Goal: Ask a question

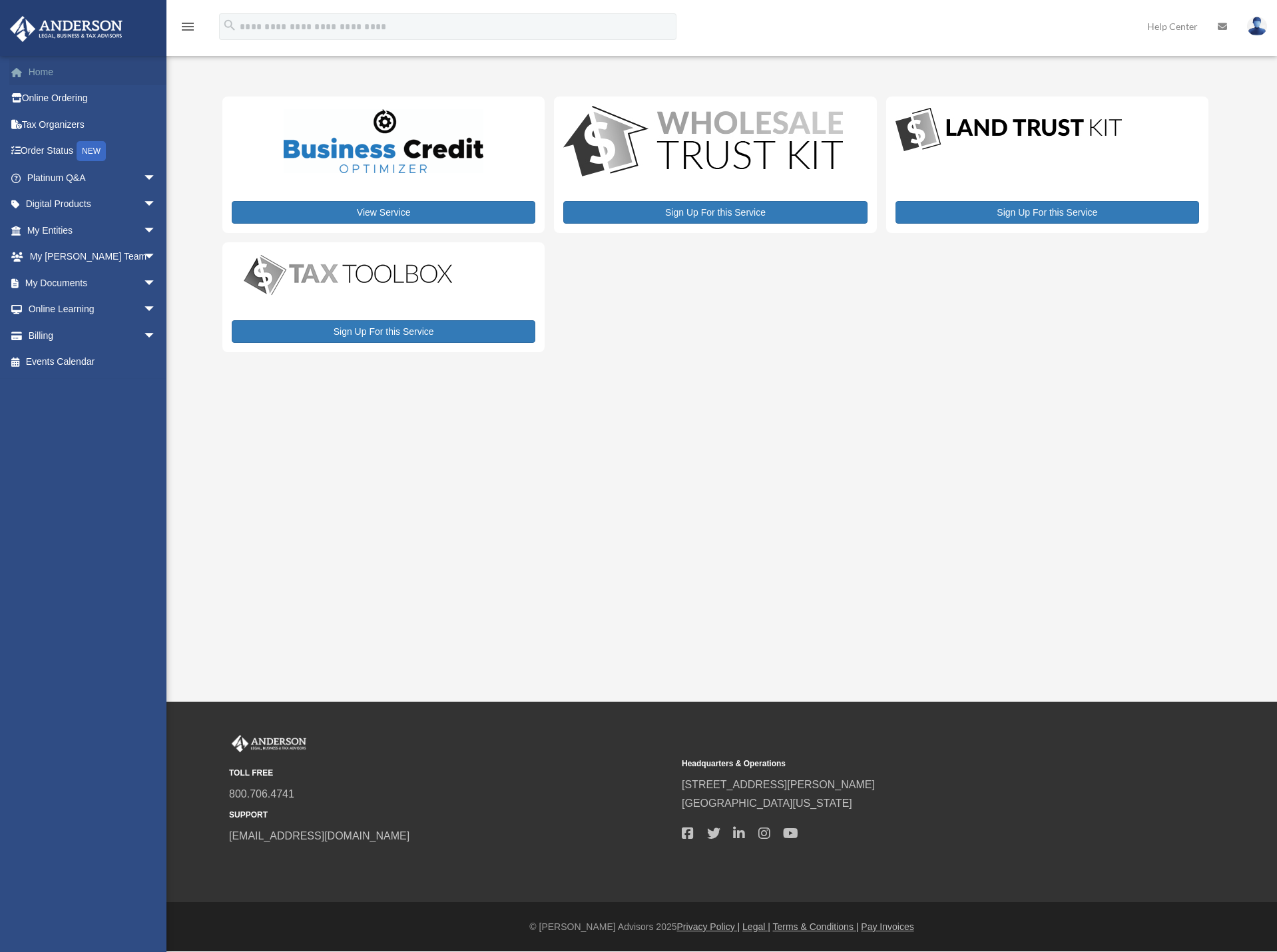
click at [55, 74] on link "Home" at bounding box center [92, 71] width 167 height 27
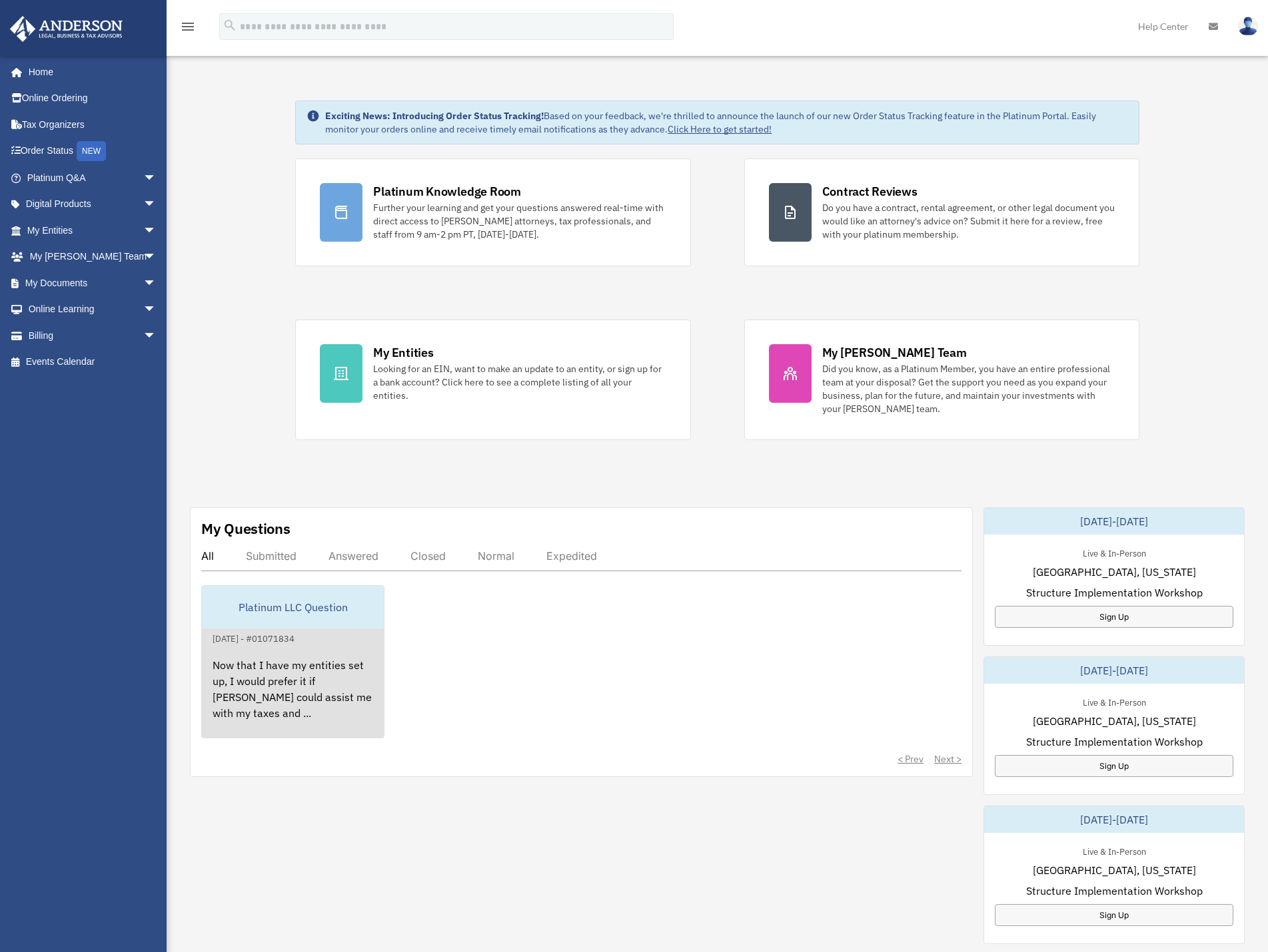
click at [310, 692] on div "Now that I have my entities set up, I would prefer it if Anderson could assist …" at bounding box center [293, 698] width 182 height 104
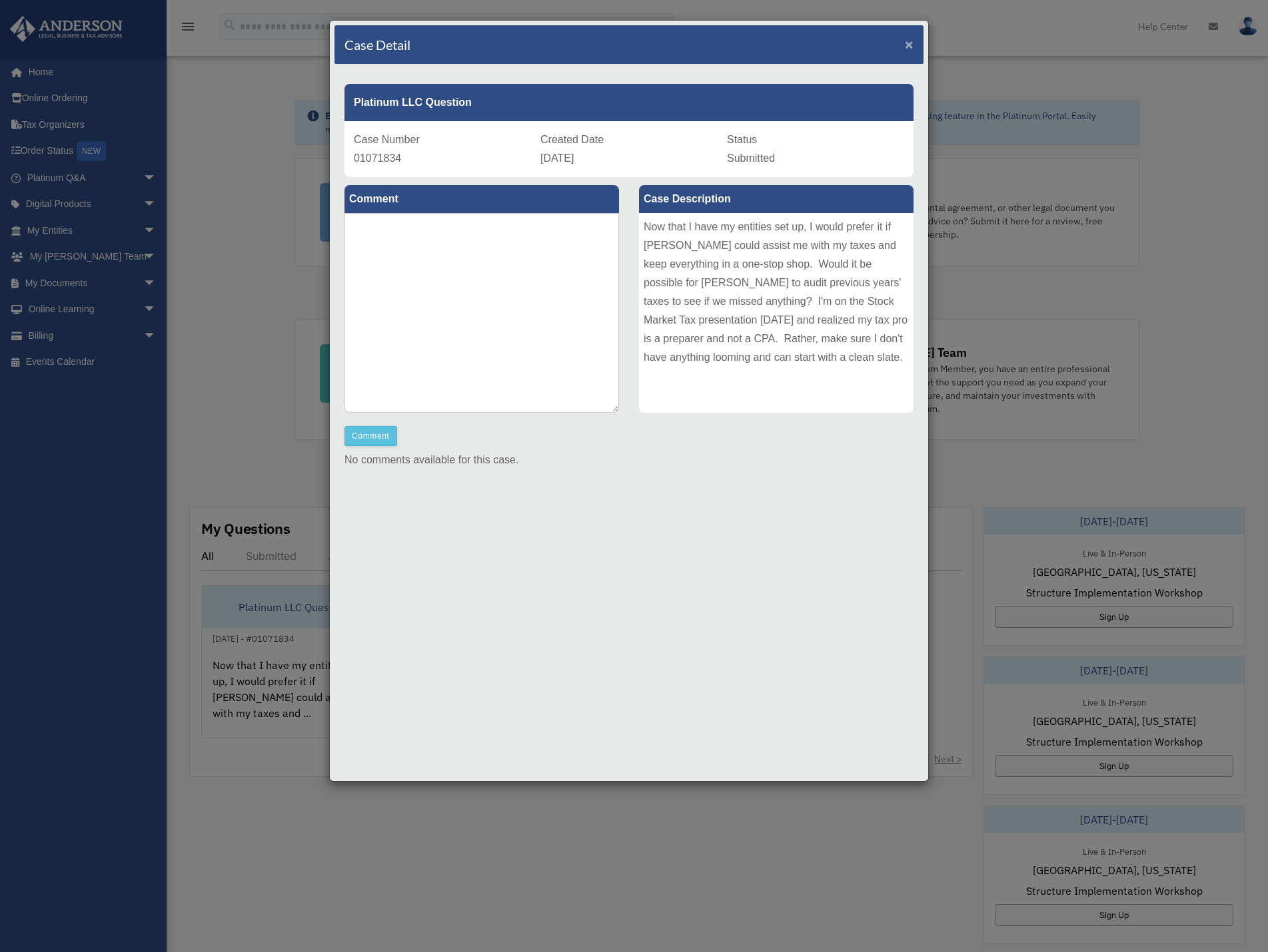
click at [911, 43] on span "×" at bounding box center [909, 43] width 9 height 15
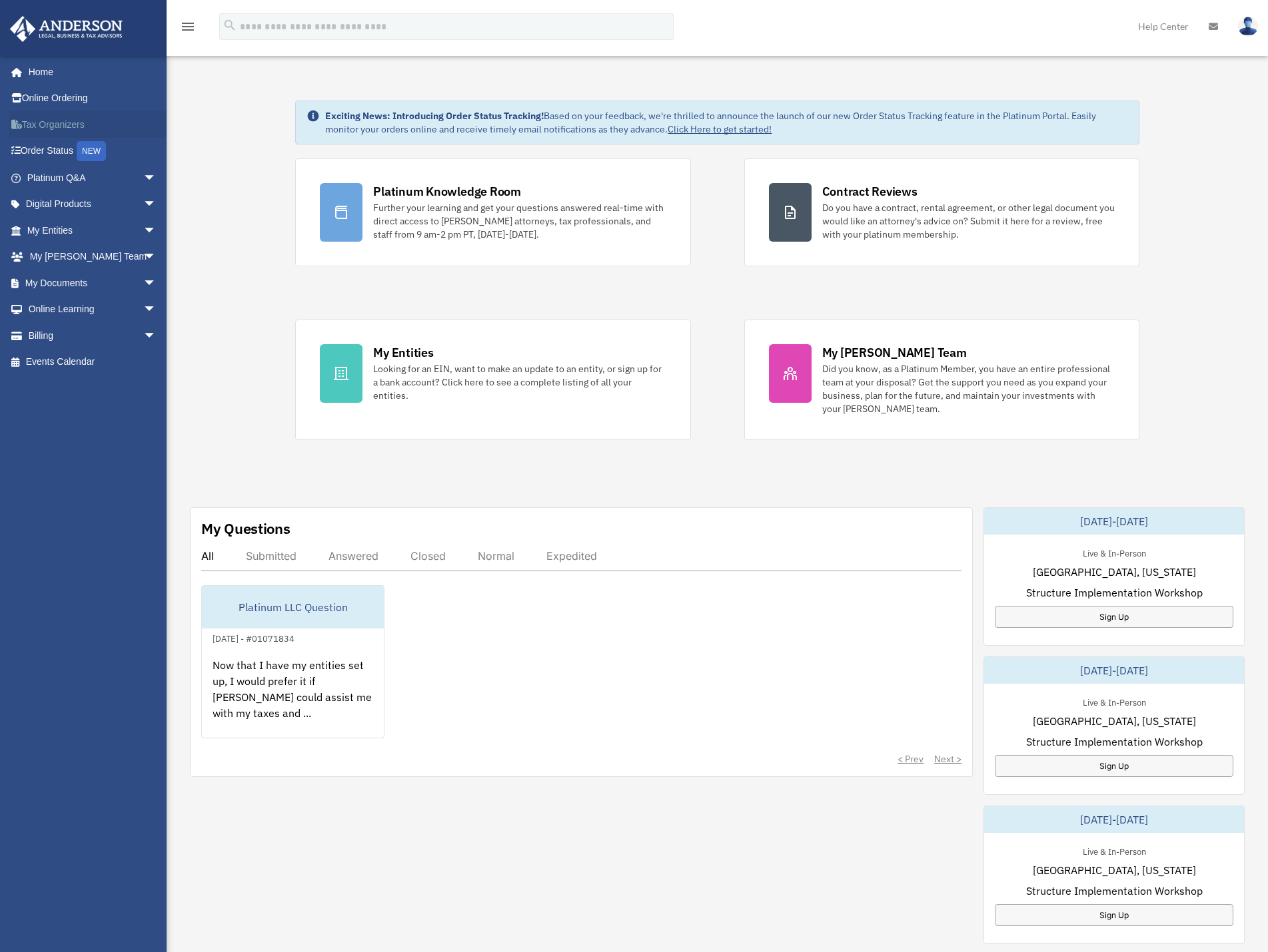
click at [57, 126] on link "Tax Organizers" at bounding box center [92, 124] width 167 height 27
click at [43, 101] on link "Online Ordering" at bounding box center [92, 98] width 167 height 27
click at [40, 71] on link "Home" at bounding box center [92, 71] width 167 height 27
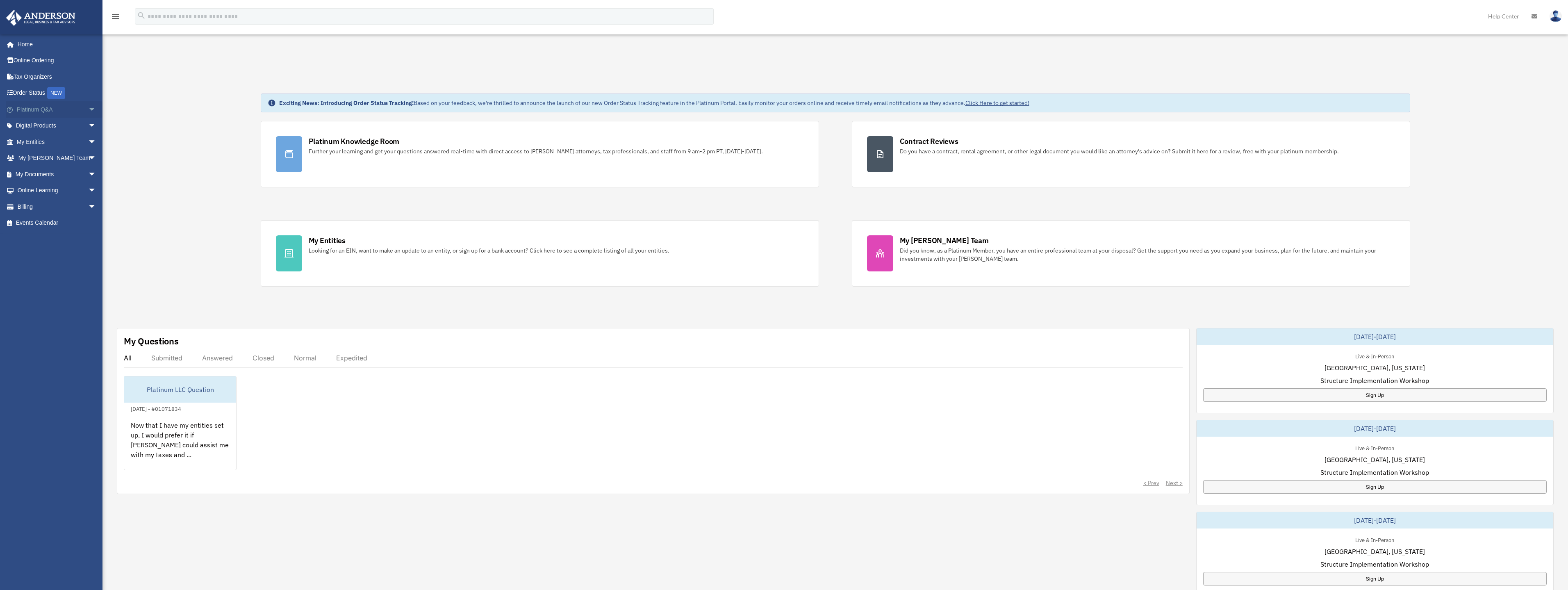
click at [88, 110] on span "arrow_drop_down" at bounding box center [96, 110] width 16 height 17
click at [47, 158] on link "Submit a Question" at bounding box center [60, 158] width 97 height 16
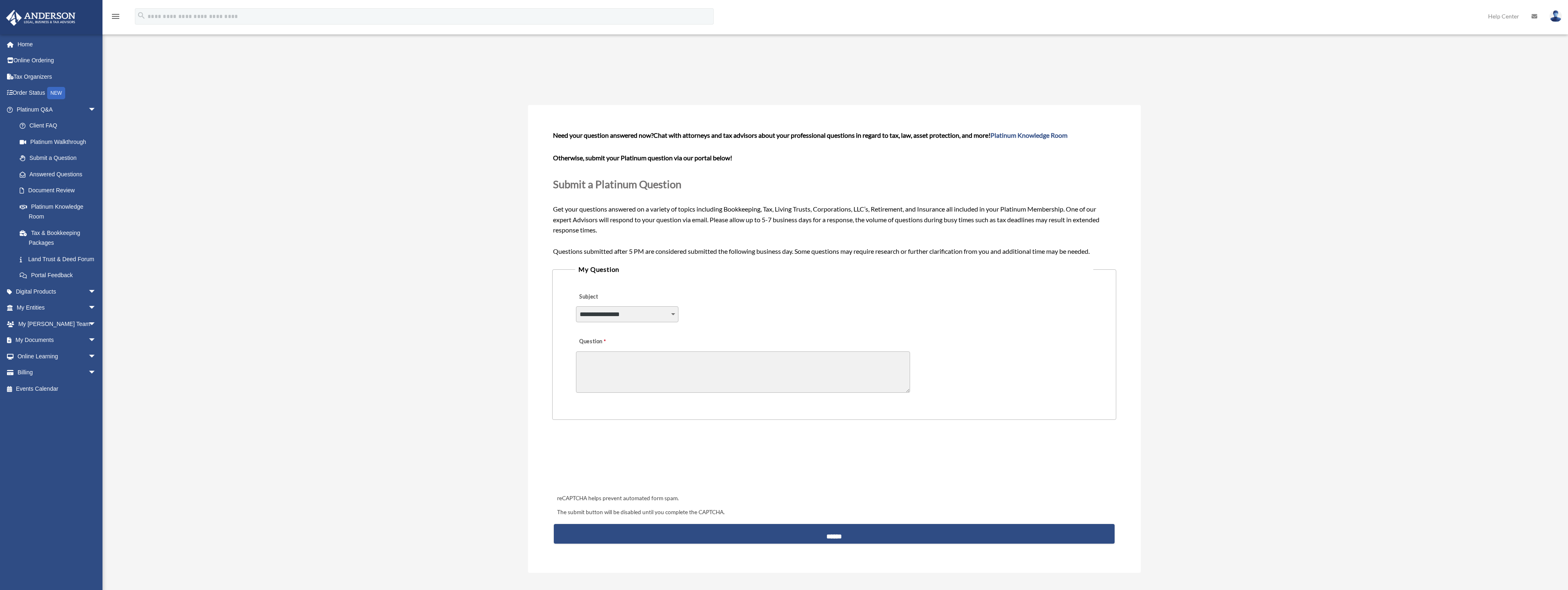
click at [676, 314] on select "**********" at bounding box center [627, 314] width 102 height 16
click at [775, 270] on legend "My Question" at bounding box center [834, 269] width 518 height 12
